Goal: Information Seeking & Learning: Learn about a topic

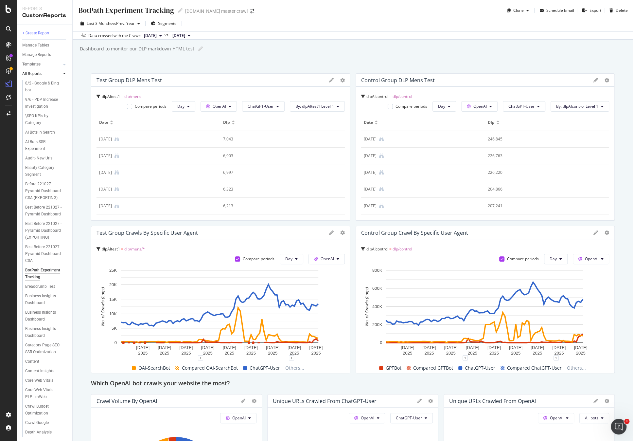
scroll to position [220, 0]
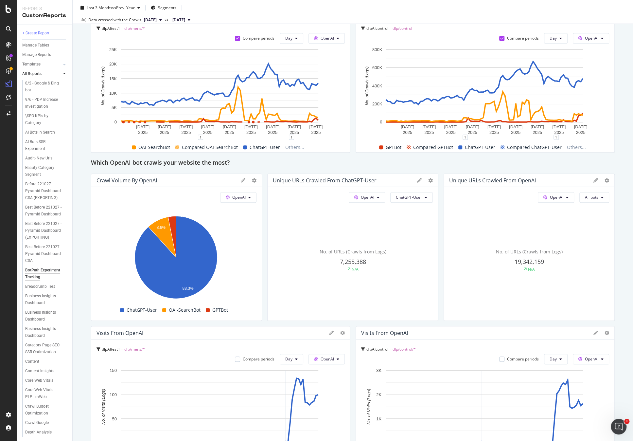
click at [281, 18] on div "Data crossed with the Crawls 2025 Sep. 29th vs 2024 Sep. 1st" at bounding box center [353, 20] width 560 height 8
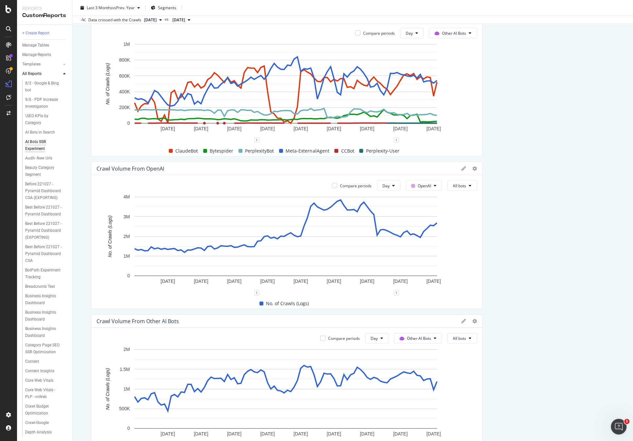
scroll to position [1491, 0]
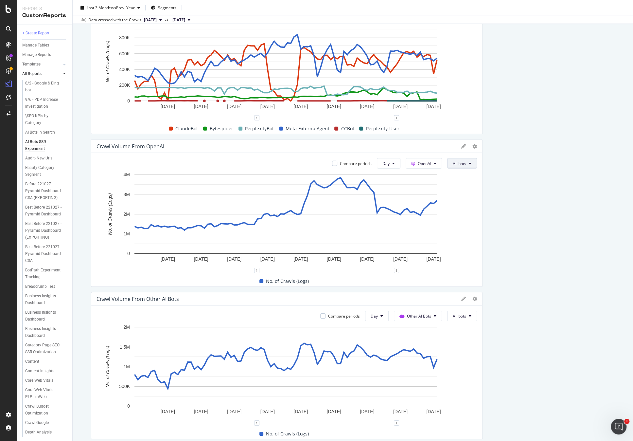
click at [453, 164] on span "All bots" at bounding box center [459, 164] width 13 height 6
click at [475, 199] on span "OAI-SearchBot" at bounding box center [466, 200] width 33 height 6
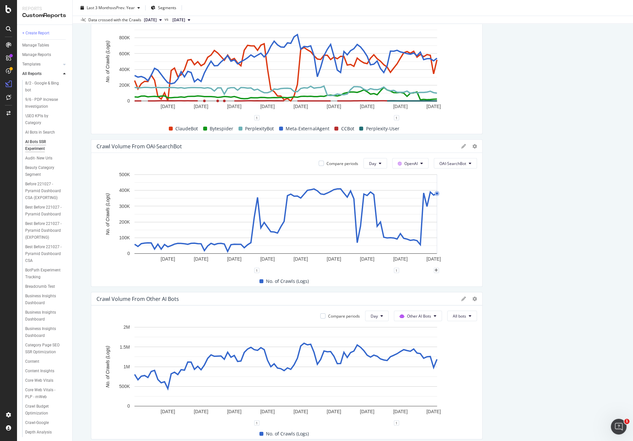
click at [459, 168] on div "Compare periods Day OpenAI OAI-SearchBot [DATE] [DATE] [DATE] [DATE] [DATE] [DA…" at bounding box center [286, 219] width 391 height 133
click at [460, 166] on button "OAI-SearchBot" at bounding box center [455, 163] width 43 height 10
click at [457, 224] on span "GPTBot" at bounding box center [453, 224] width 33 height 6
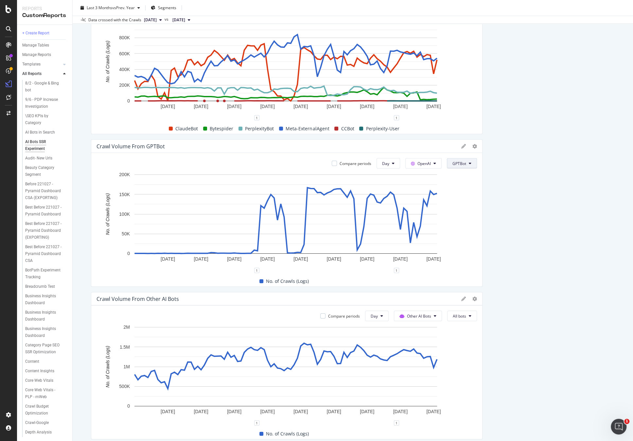
click at [463, 162] on span "GPTBot" at bounding box center [459, 164] width 14 height 6
click at [467, 233] on span "ChatGPT-User" at bounding box center [466, 236] width 33 height 6
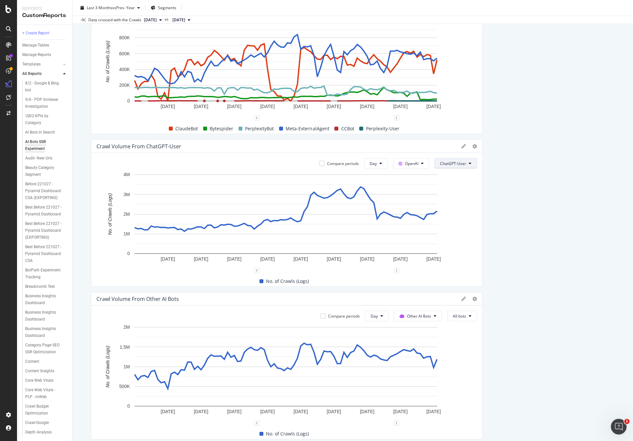
click at [453, 166] on button "ChatGPT-User" at bounding box center [455, 163] width 43 height 10
click at [458, 199] on span "OAI-SearchBot" at bounding box center [454, 200] width 33 height 6
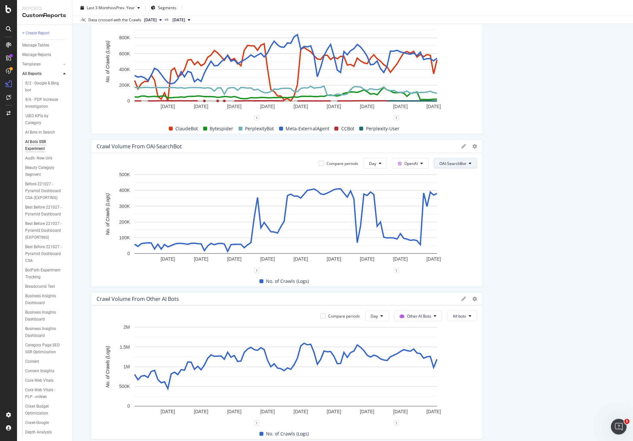
click at [455, 161] on span "OAI-SearchBot" at bounding box center [452, 164] width 27 height 6
click at [448, 222] on span "GPTBot" at bounding box center [453, 224] width 33 height 6
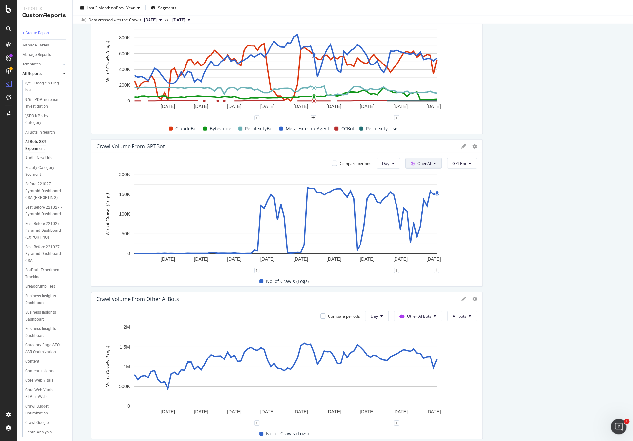
click at [421, 162] on span "OpenAI" at bounding box center [423, 164] width 13 height 6
click at [456, 164] on span "GPTBot" at bounding box center [459, 164] width 14 height 6
click at [469, 240] on div "ChatGPT-User" at bounding box center [466, 235] width 43 height 9
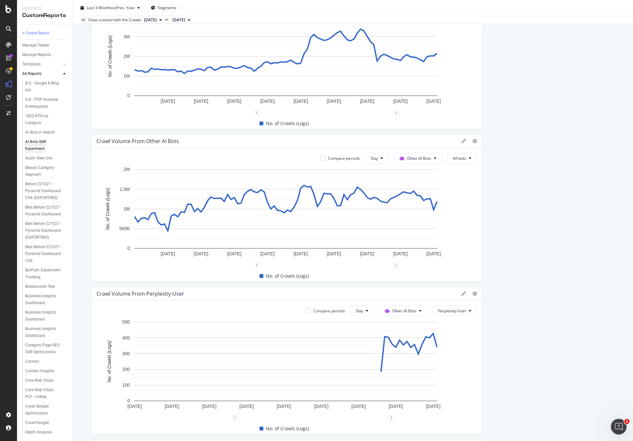
scroll to position [1627, 0]
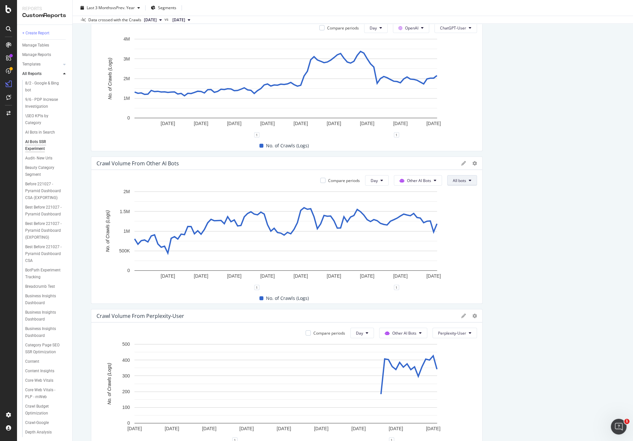
click at [466, 182] on button "All bots" at bounding box center [462, 180] width 30 height 10
click at [473, 206] on span "Indexing bots" at bounding box center [468, 205] width 37 height 6
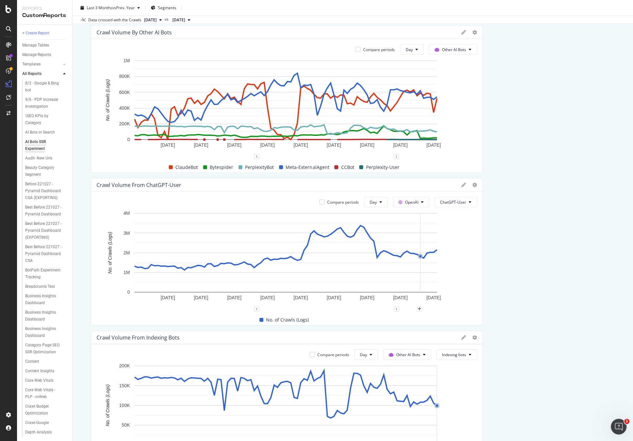
scroll to position [1498, 0]
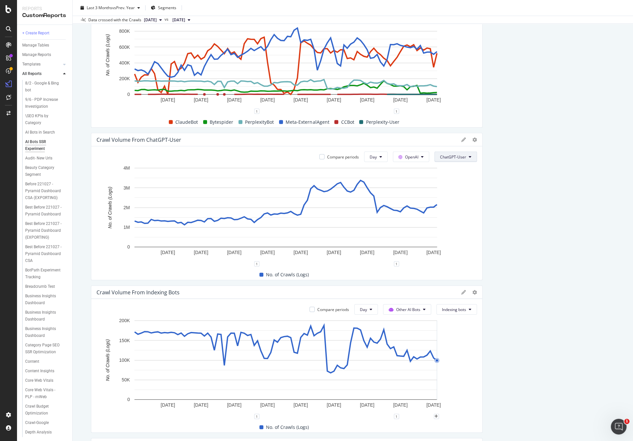
click at [460, 154] on span "ChatGPT-User" at bounding box center [453, 157] width 26 height 6
click at [461, 193] on span "OAI-SearchBot" at bounding box center [454, 193] width 33 height 6
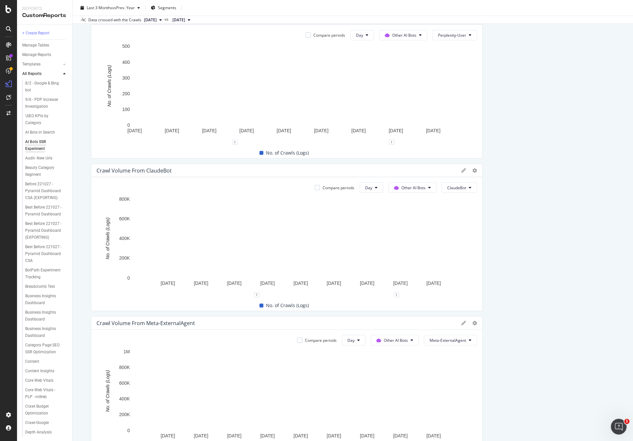
scroll to position [1987, 0]
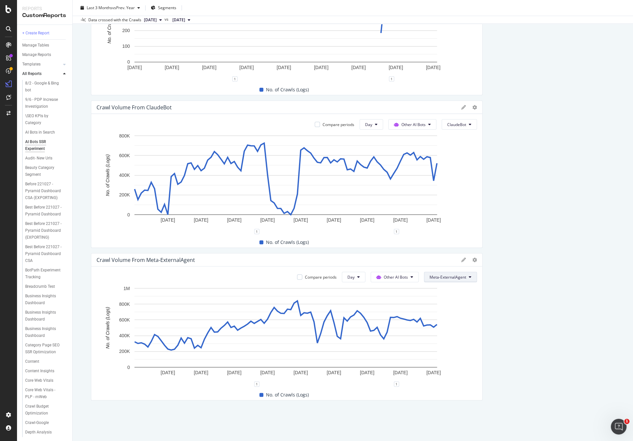
click at [449, 279] on button "Meta-ExternalAgent" at bounding box center [450, 276] width 53 height 10
click at [301, 407] on div "AI Bots SSR Experiment AI Bots SSR Experiment [DOMAIN_NAME] master crawl Clone …" at bounding box center [353, 220] width 560 height 441
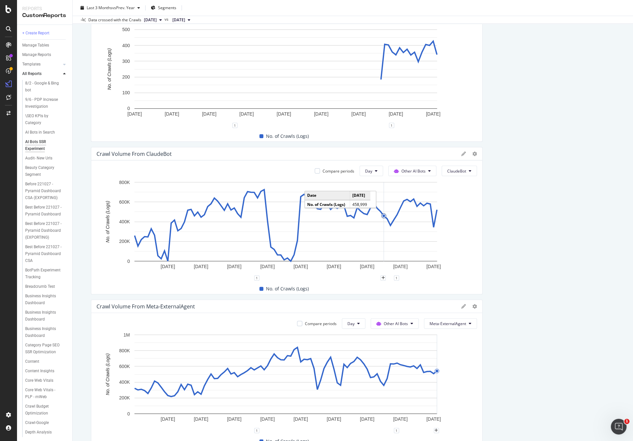
scroll to position [1987, 0]
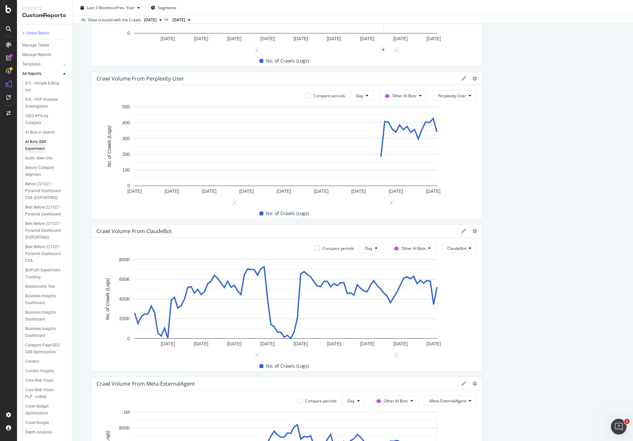
scroll to position [1823, 0]
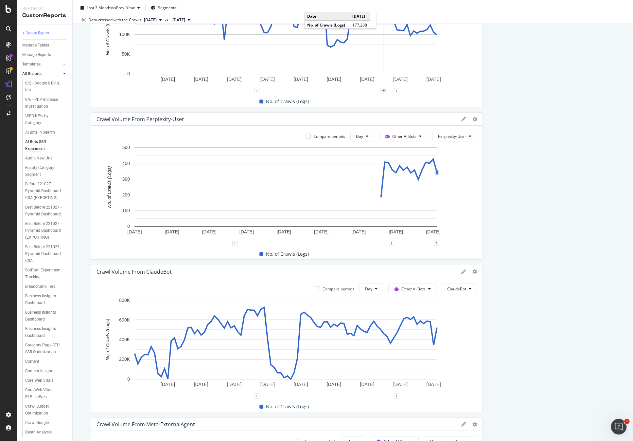
drag, startPoint x: 569, startPoint y: 182, endPoint x: 587, endPoint y: 181, distance: 18.0
